Goal: Entertainment & Leisure: Browse casually

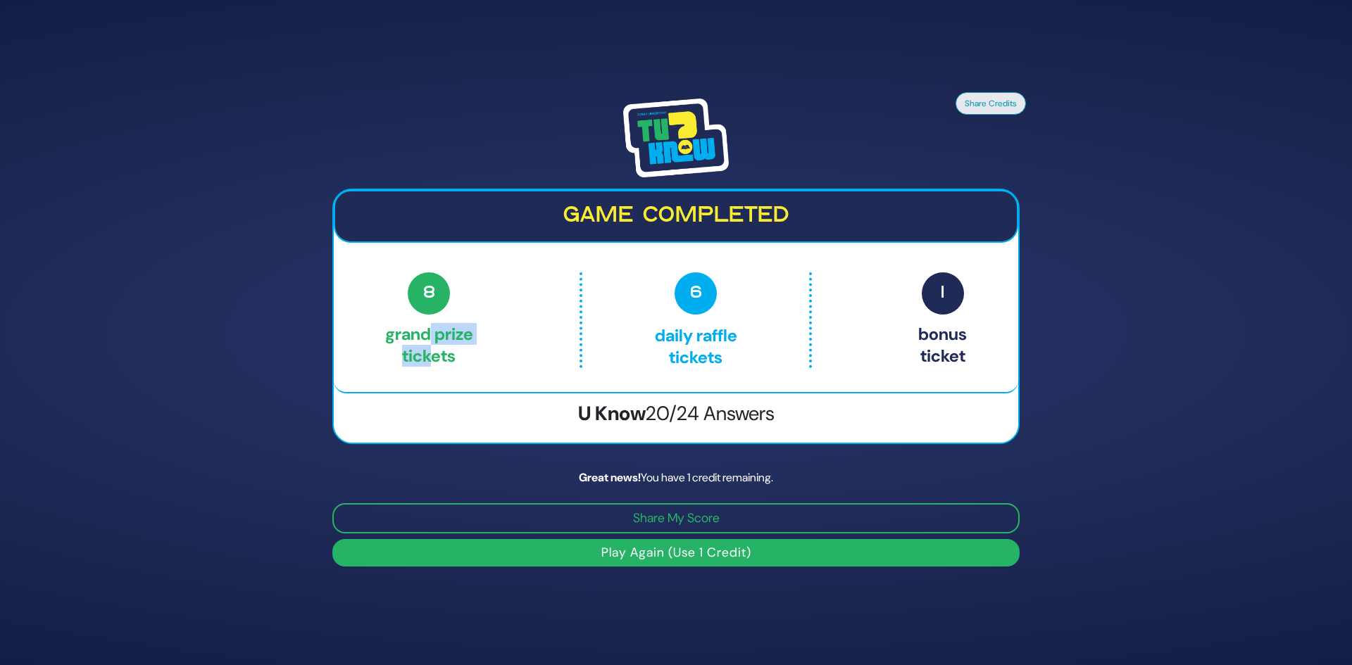
click at [434, 337] on p "8 Grand Prize tickets" at bounding box center [429, 320] width 88 height 96
drag, startPoint x: 434, startPoint y: 337, endPoint x: 434, endPoint y: 356, distance: 18.3
click at [434, 356] on p "8 Grand Prize tickets" at bounding box center [429, 320] width 88 height 96
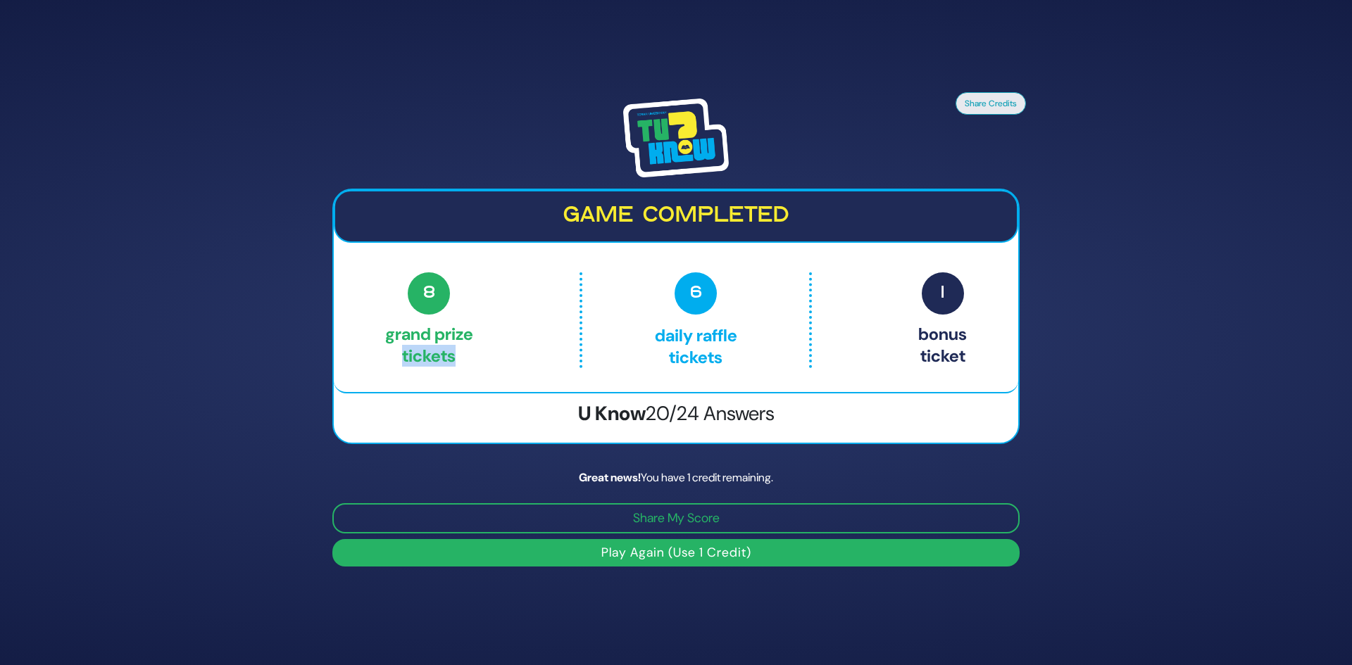
drag, startPoint x: 434, startPoint y: 356, endPoint x: 442, endPoint y: 335, distance: 21.8
click at [441, 338] on p "8 Grand Prize tickets" at bounding box center [429, 320] width 88 height 96
click at [442, 335] on p "8 Grand Prize tickets" at bounding box center [429, 320] width 88 height 96
